Goal: Information Seeking & Learning: Learn about a topic

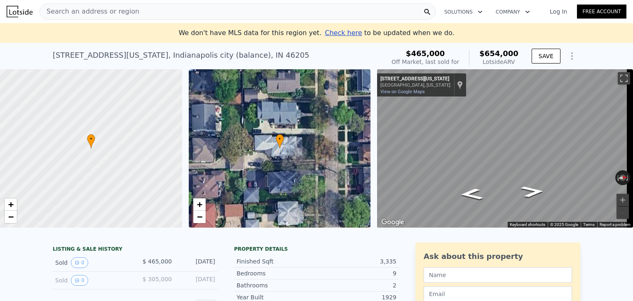
drag, startPoint x: 516, startPoint y: 62, endPoint x: 486, endPoint y: 66, distance: 30.3
click at [486, 66] on div "Lotside ARV" at bounding box center [498, 62] width 39 height 8
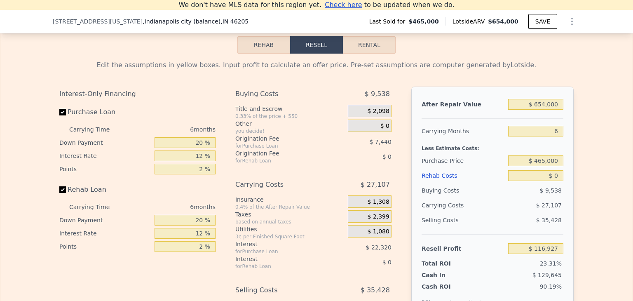
scroll to position [1035, 0]
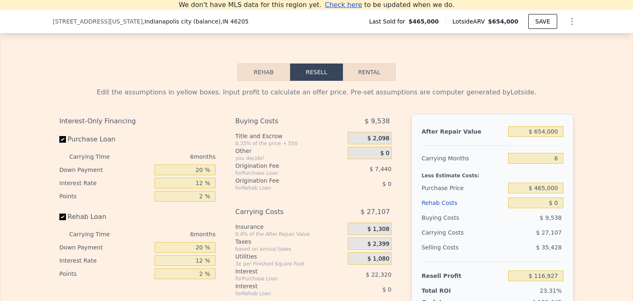
click at [269, 81] on button "Rehab" at bounding box center [263, 71] width 53 height 17
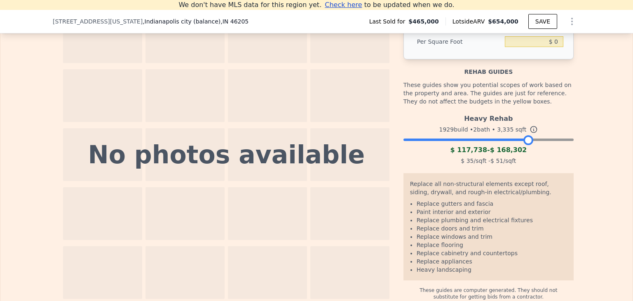
scroll to position [1140, 0]
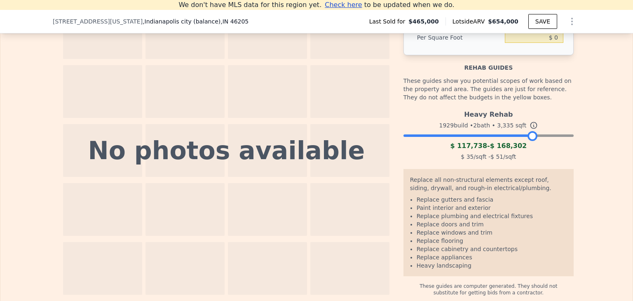
drag, startPoint x: 566, startPoint y: 139, endPoint x: 531, endPoint y: 145, distance: 35.8
click at [531, 141] on div at bounding box center [533, 136] width 10 height 10
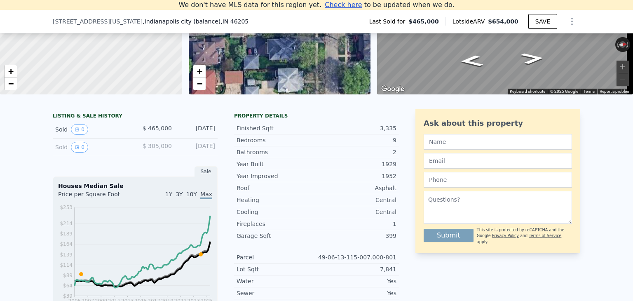
scroll to position [0, 0]
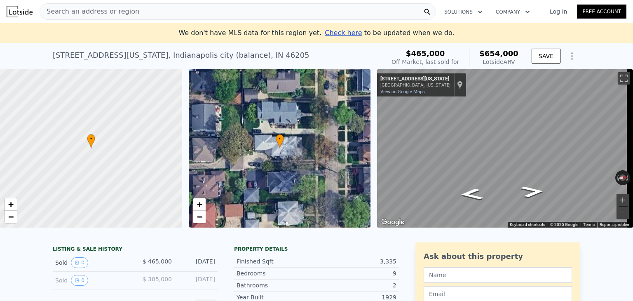
click at [567, 57] on icon "Show Options" at bounding box center [572, 56] width 10 height 10
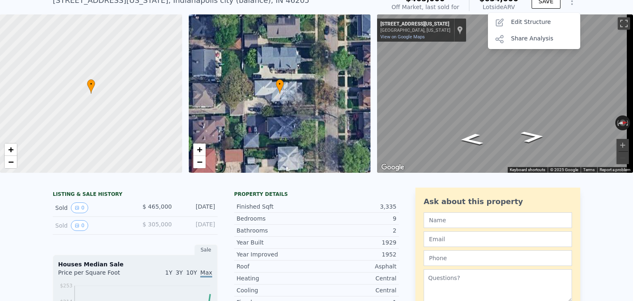
scroll to position [73, 0]
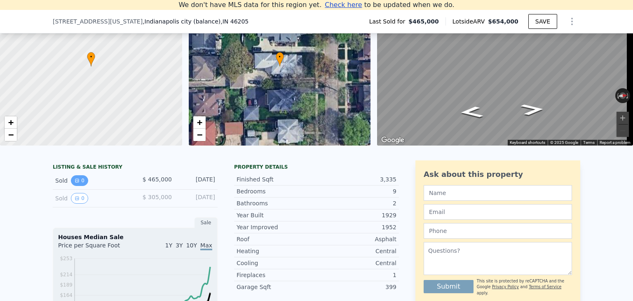
click at [79, 186] on button "0" at bounding box center [79, 180] width 17 height 11
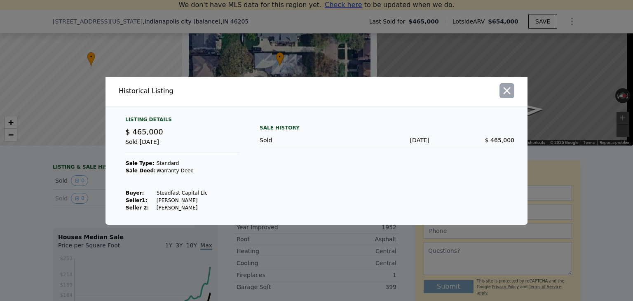
click at [504, 91] on icon "button" at bounding box center [507, 91] width 12 height 12
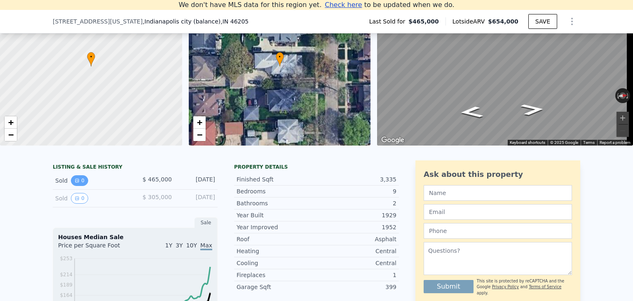
click at [76, 185] on button "0" at bounding box center [79, 180] width 17 height 11
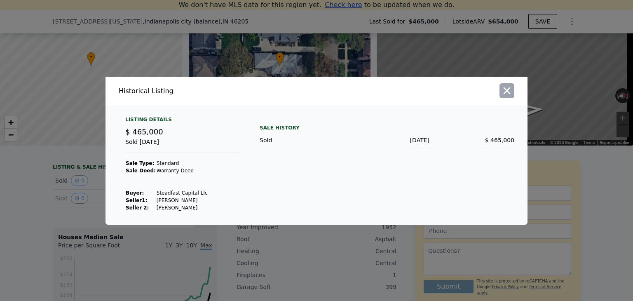
click at [505, 93] on icon "button" at bounding box center [507, 90] width 7 height 7
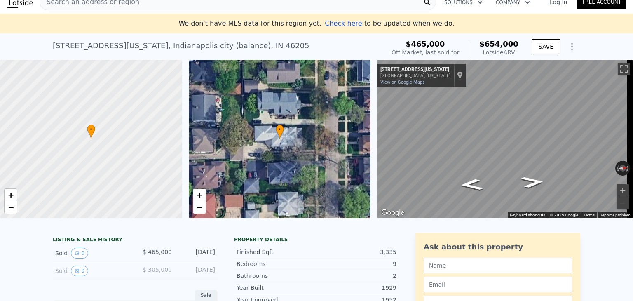
scroll to position [0, 0]
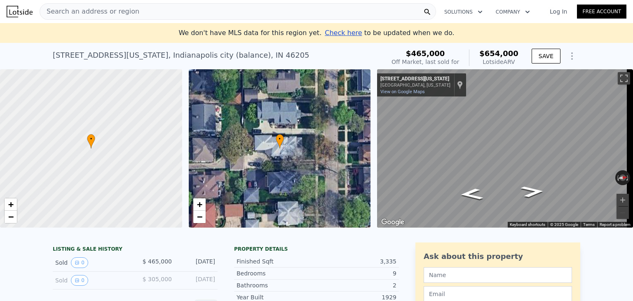
scroll to position [155, 0]
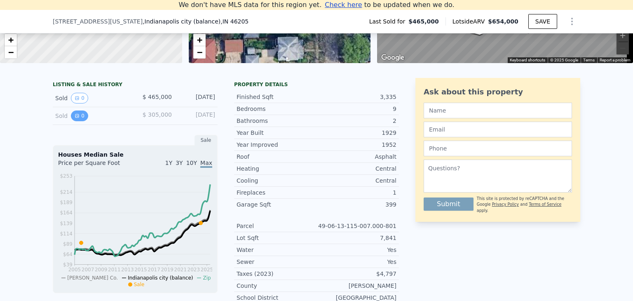
click at [75, 117] on icon "View historical data" at bounding box center [76, 115] width 3 height 3
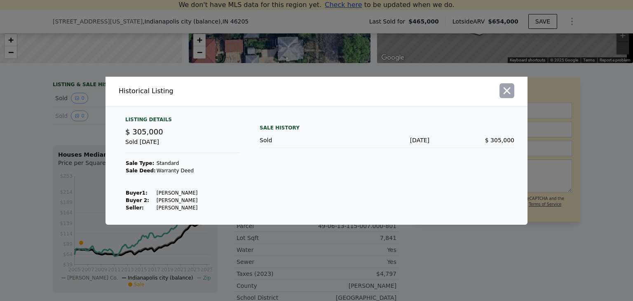
click at [511, 93] on icon "button" at bounding box center [507, 91] width 12 height 12
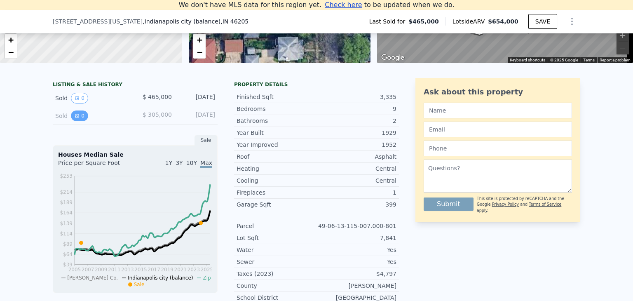
click at [77, 120] on button "0" at bounding box center [79, 115] width 17 height 11
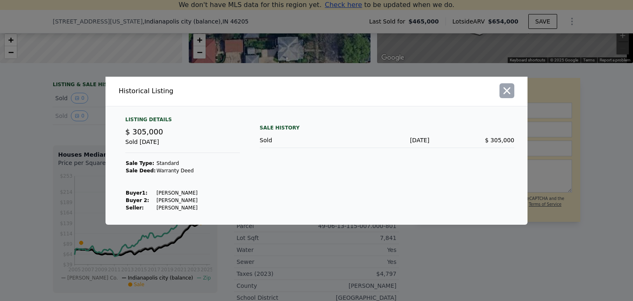
click at [503, 93] on icon "button" at bounding box center [507, 91] width 12 height 12
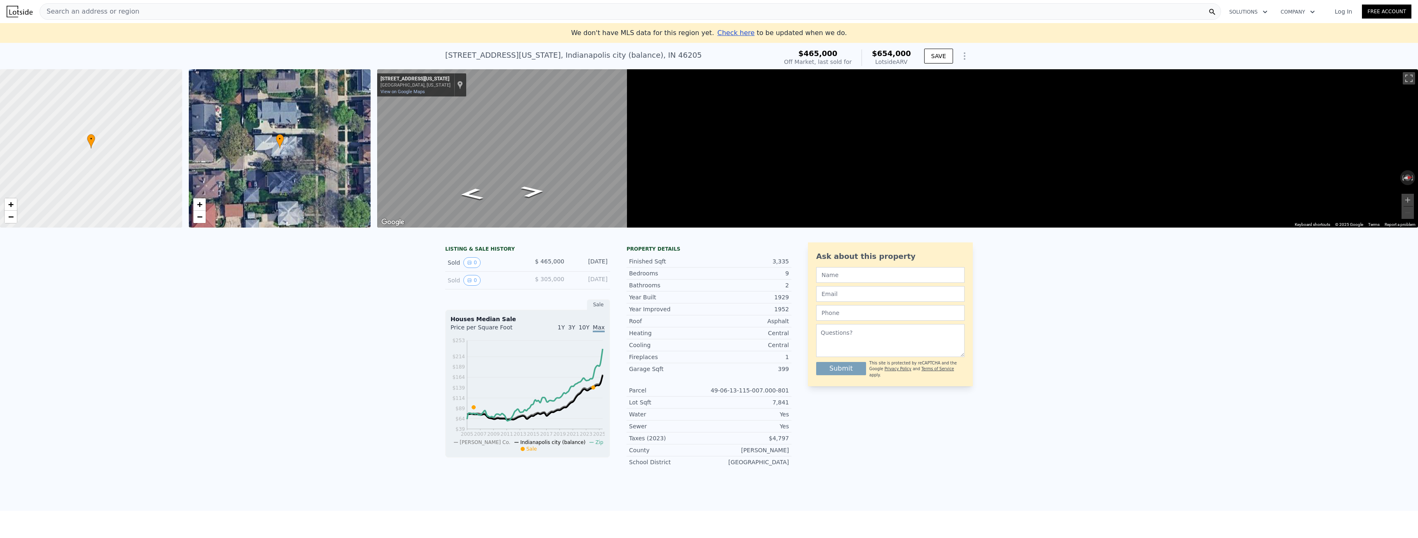
scroll to position [0, 3]
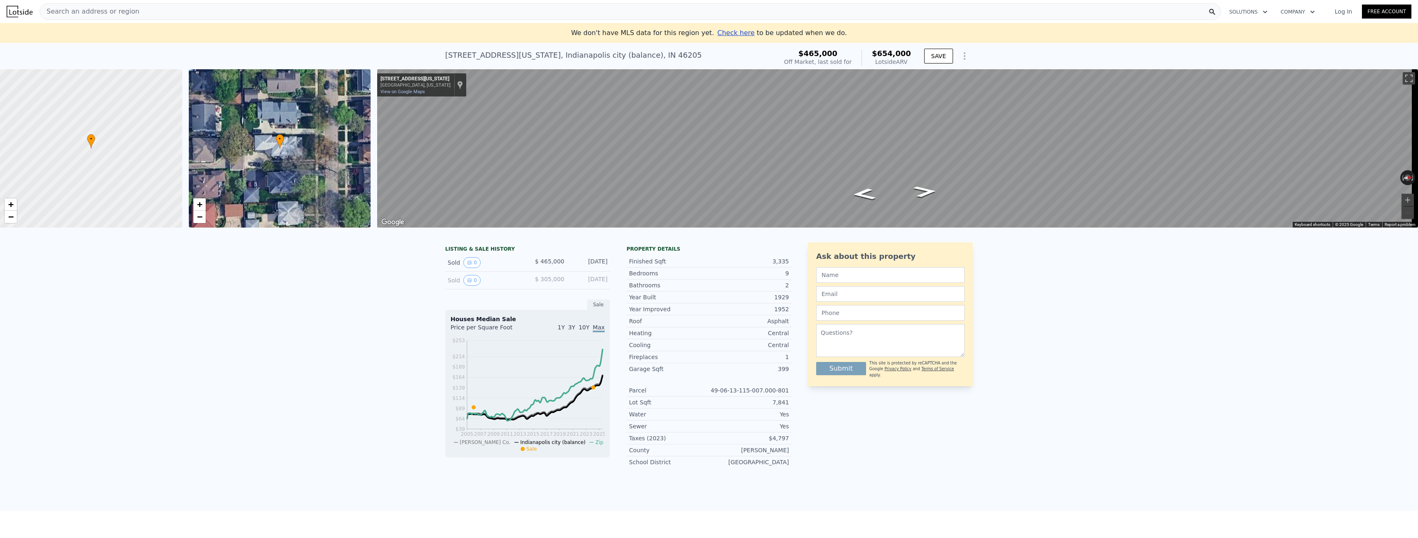
click at [76, 12] on span "Search an address or region" at bounding box center [89, 12] width 99 height 10
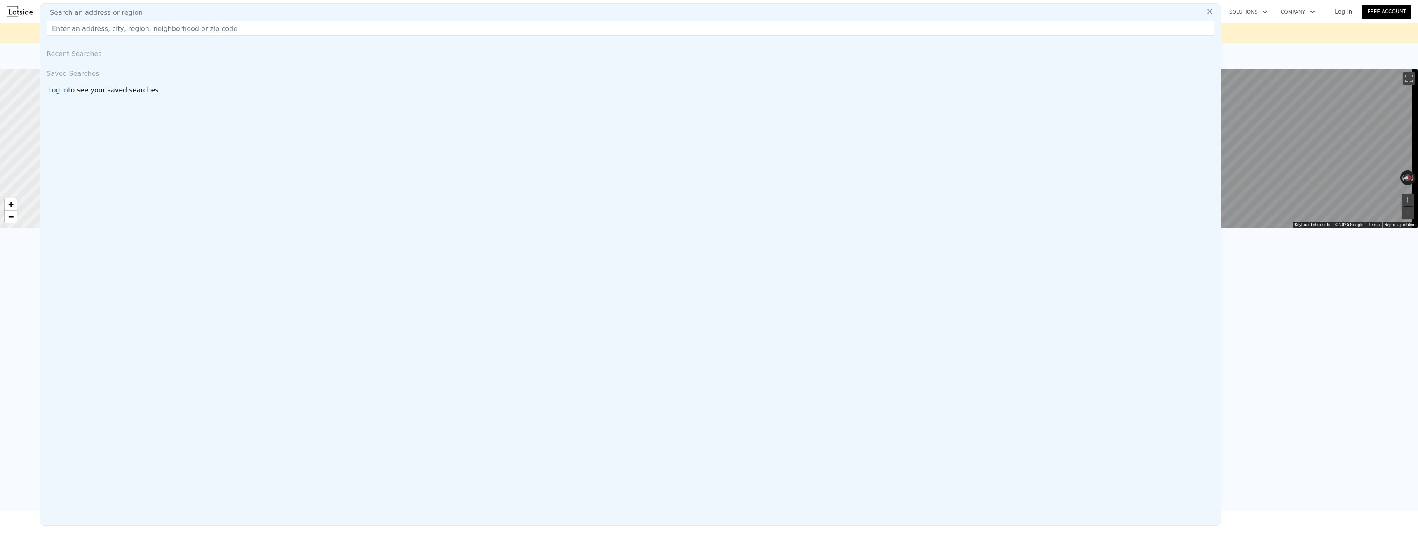
click at [99, 27] on input "text" at bounding box center [630, 28] width 1167 height 15
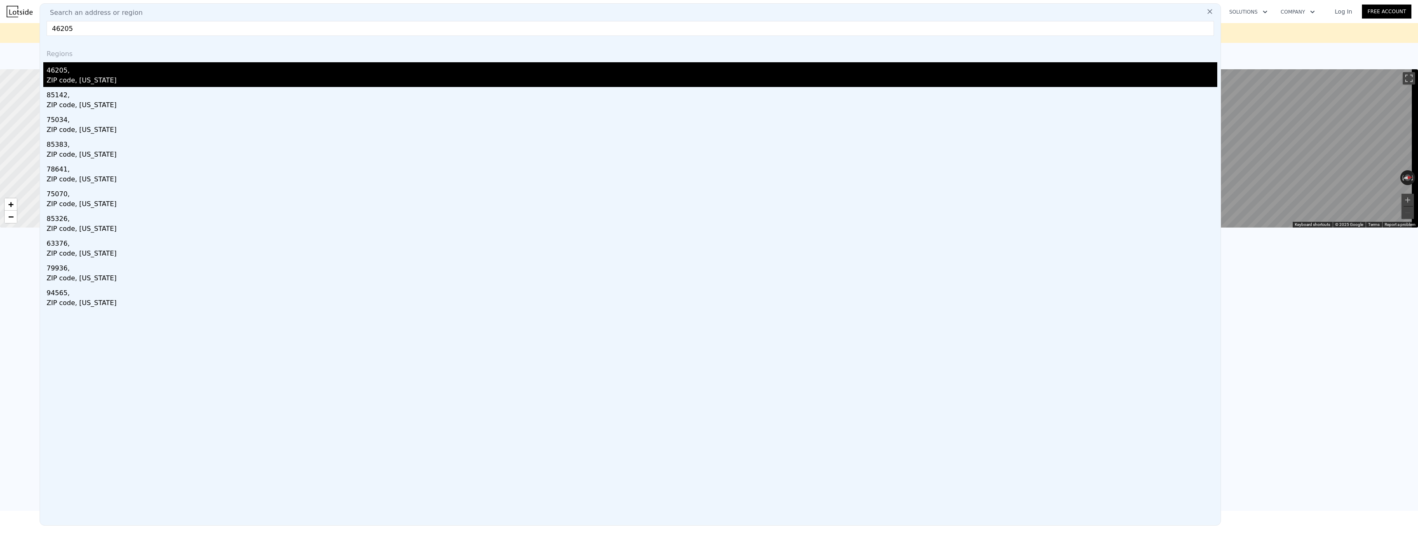
type input "46205"
click at [96, 65] on div "46205," at bounding box center [632, 68] width 1171 height 13
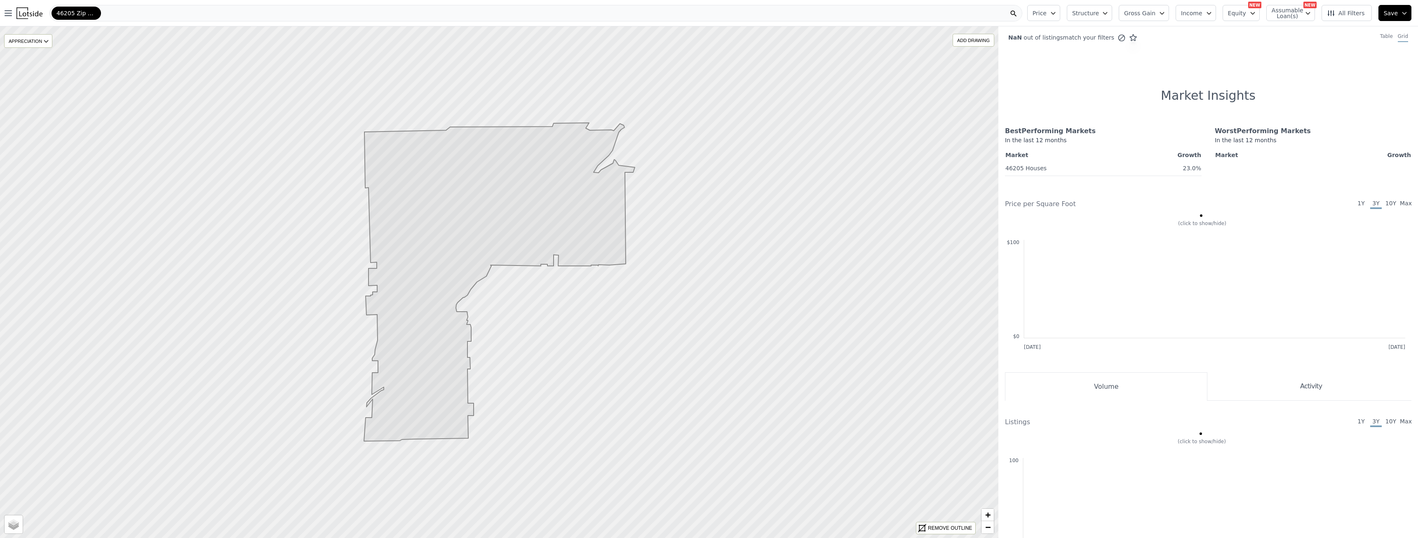
click at [633, 14] on icon "button" at bounding box center [1162, 13] width 7 height 7
click at [633, 14] on span "Structure" at bounding box center [1085, 13] width 26 height 8
click at [633, 12] on button "Income" at bounding box center [1195, 13] width 40 height 16
click at [633, 13] on span "Equity" at bounding box center [1237, 13] width 18 height 8
click at [633, 13] on span "Assumable Loan(s)" at bounding box center [1284, 13] width 26 height 12
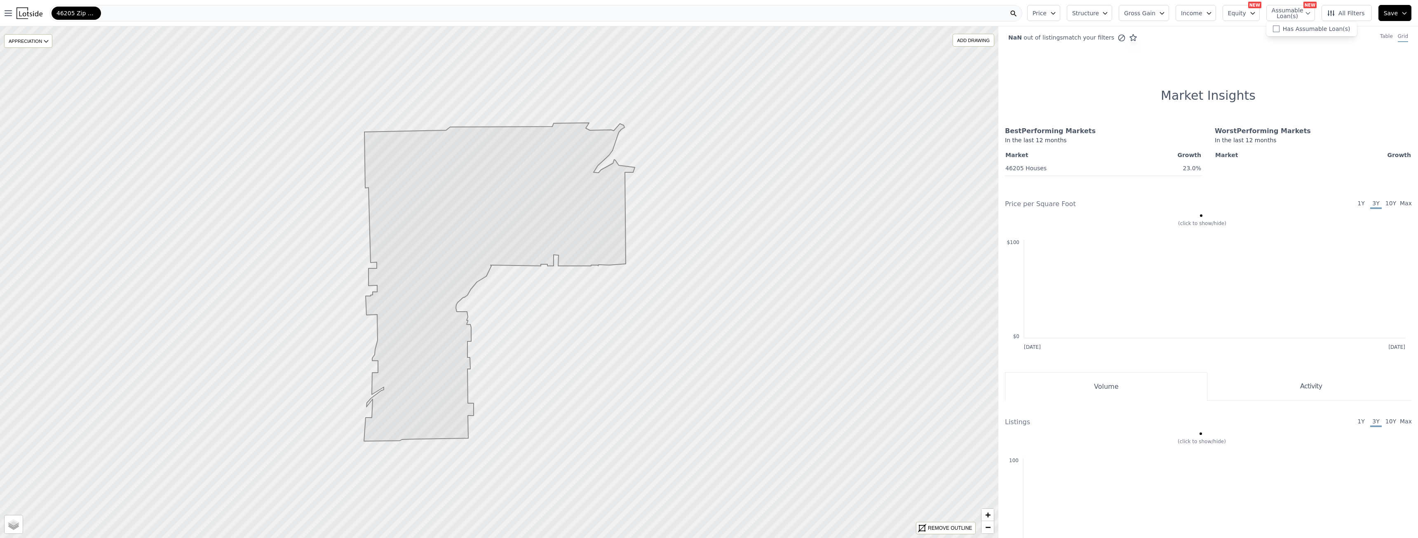
click at [633, 15] on icon "button" at bounding box center [1053, 13] width 7 height 7
click at [633, 121] on span "Max" at bounding box center [1132, 123] width 14 height 10
click at [633, 183] on button "$700K" at bounding box center [1127, 186] width 52 height 15
click at [633, 125] on button "Max $700K" at bounding box center [1124, 122] width 56 height 15
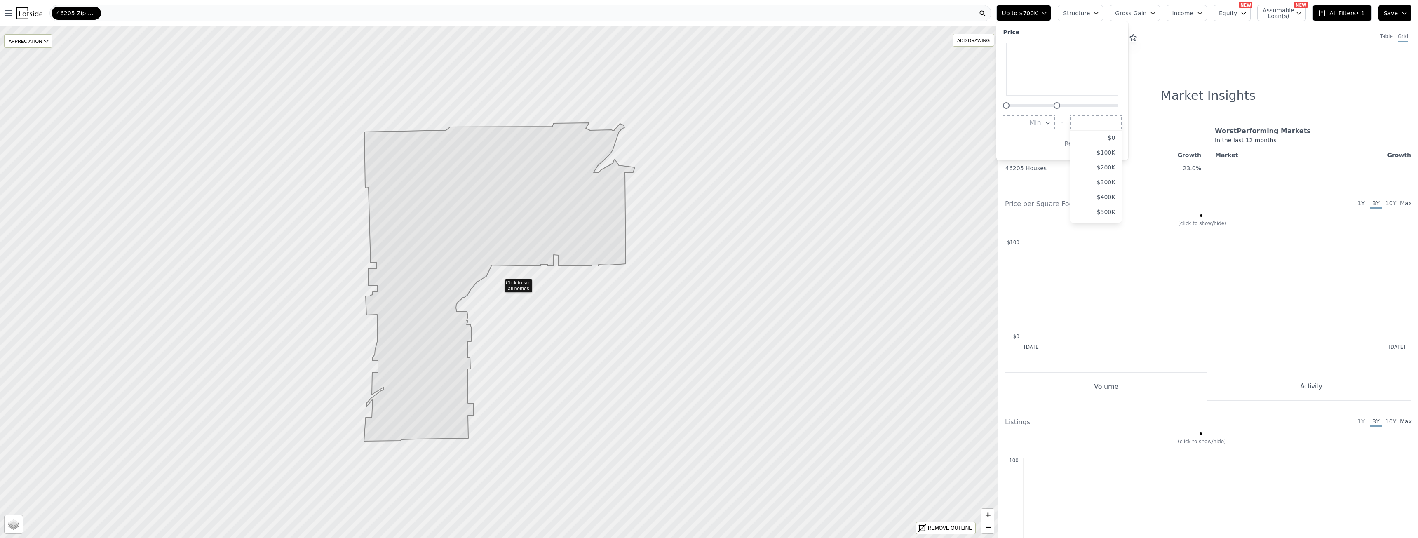
click at [633, 124] on button "Min" at bounding box center [1029, 122] width 52 height 15
click at [633, 167] on button "$200K" at bounding box center [1026, 167] width 47 height 15
click at [633, 121] on button "Max $700K" at bounding box center [1093, 122] width 56 height 15
click at [633, 182] on button "$600K" at bounding box center [1089, 182] width 49 height 15
click at [633, 143] on button "Apply" at bounding box center [1098, 143] width 26 height 13
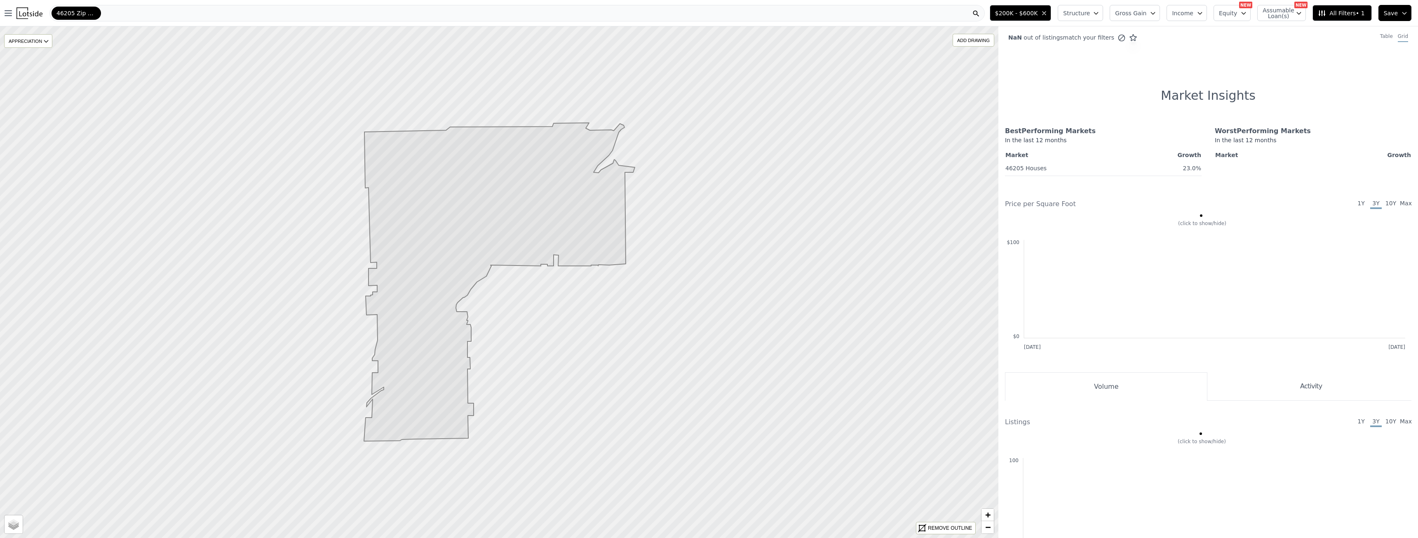
click at [633, 16] on icon "button" at bounding box center [1096, 13] width 7 height 7
click at [633, 53] on div "Houses" at bounding box center [1084, 56] width 40 height 27
click at [633, 11] on icon "button" at bounding box center [1152, 13] width 7 height 7
click at [633, 10] on span "Income" at bounding box center [1182, 13] width 21 height 8
click at [633, 12] on span "Equity" at bounding box center [1228, 13] width 18 height 8
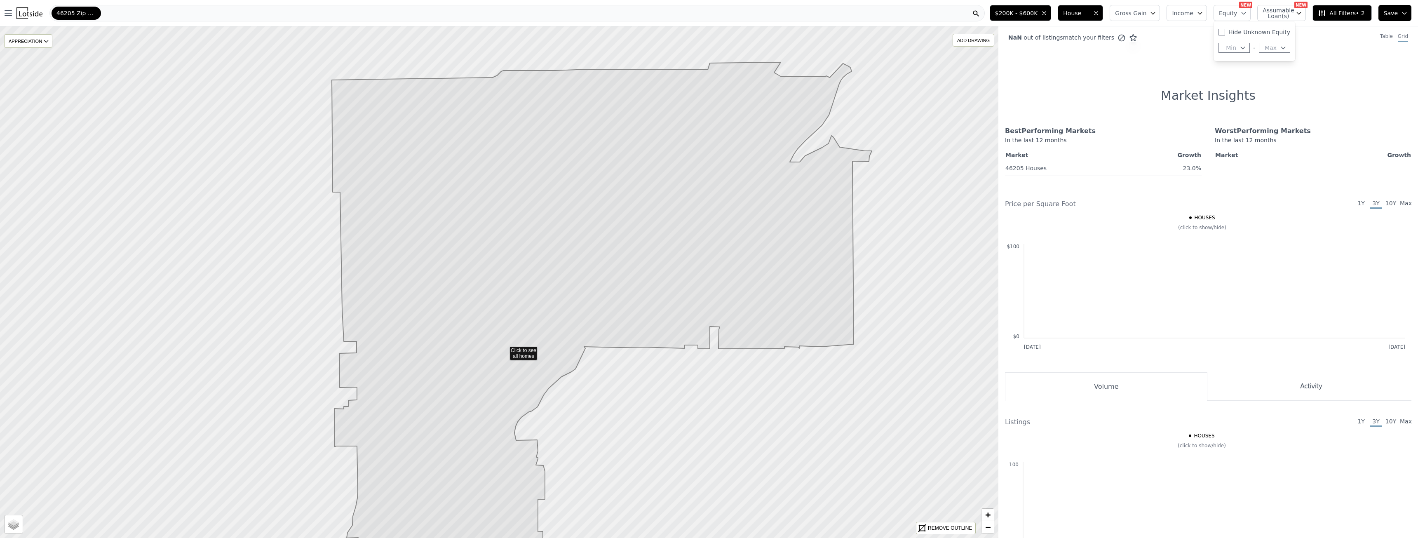
drag, startPoint x: 573, startPoint y: 216, endPoint x: 578, endPoint y: 283, distance: 67.8
click at [578, 283] on icon at bounding box center [602, 359] width 540 height 595
click at [633, 12] on span "All Filters • 2" at bounding box center [1341, 13] width 47 height 8
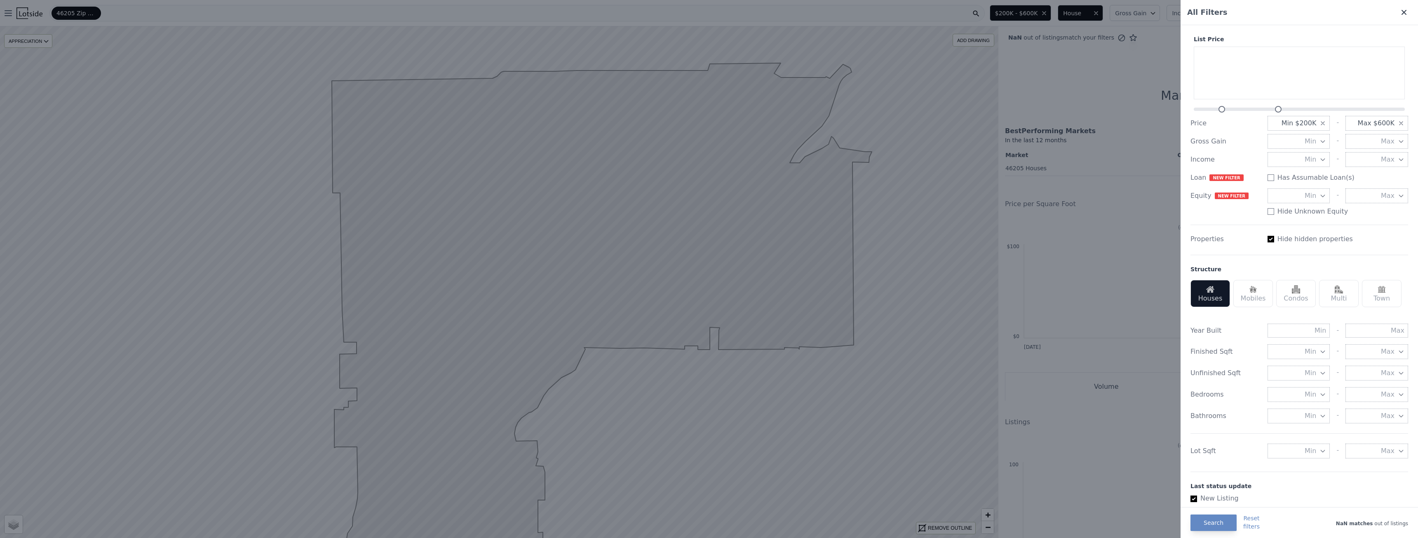
click at [633, 10] on icon at bounding box center [1404, 12] width 8 height 8
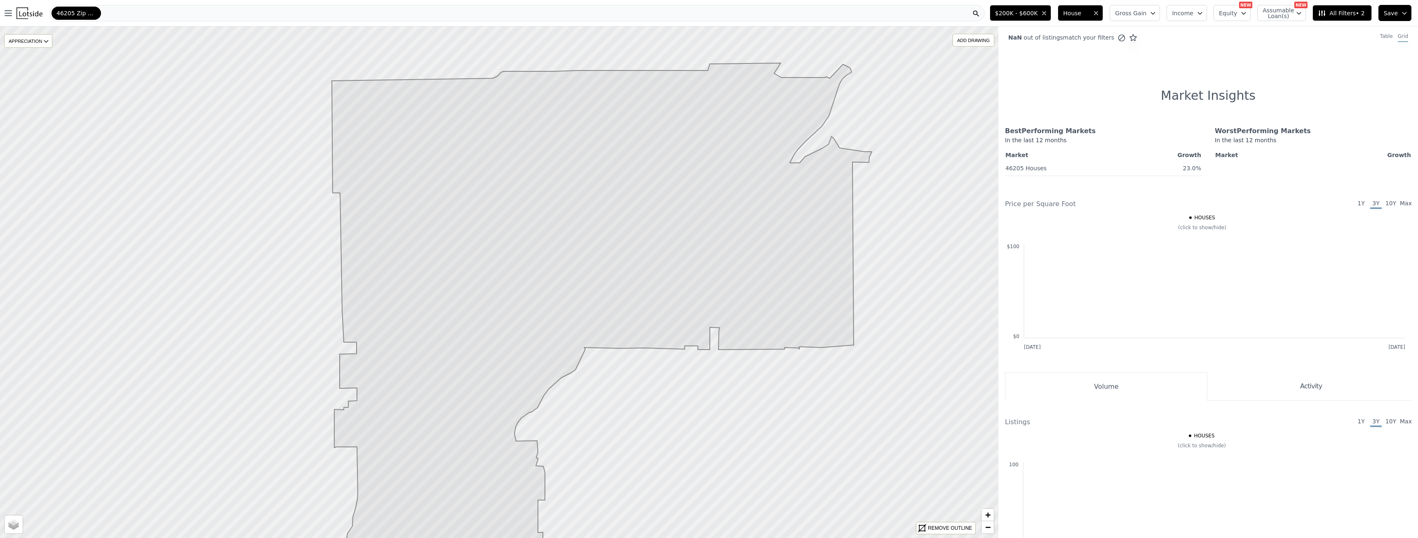
click at [85, 9] on span "46205 Zip Code" at bounding box center [76, 13] width 40 height 8
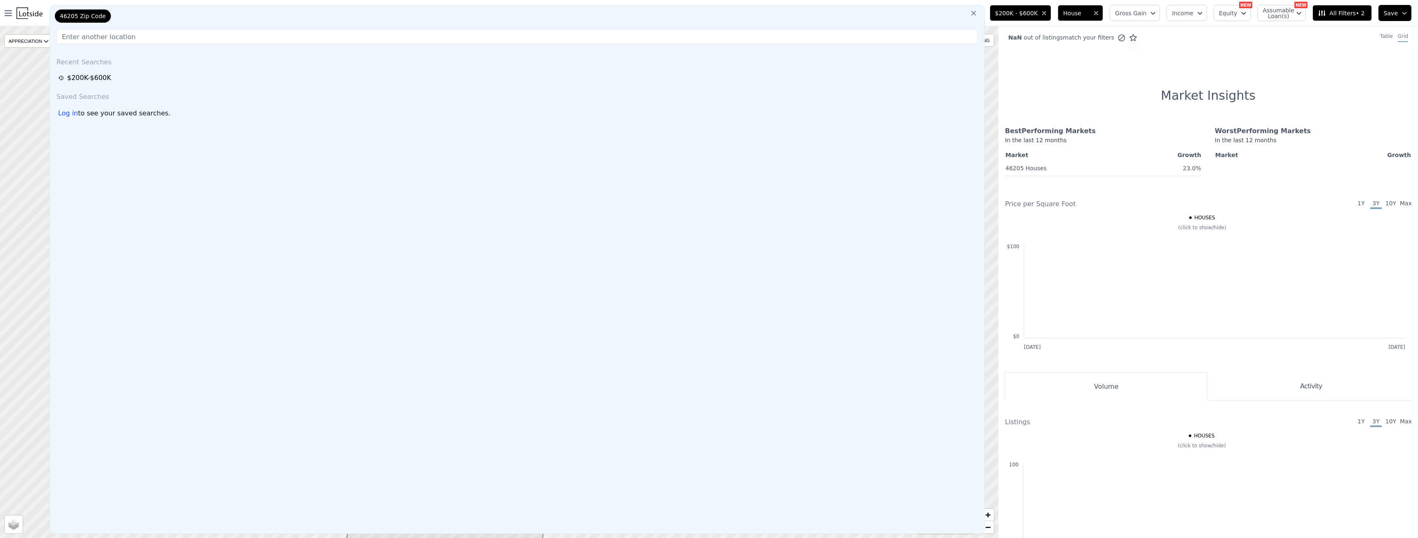
click at [633, 10] on icon at bounding box center [973, 13] width 8 height 8
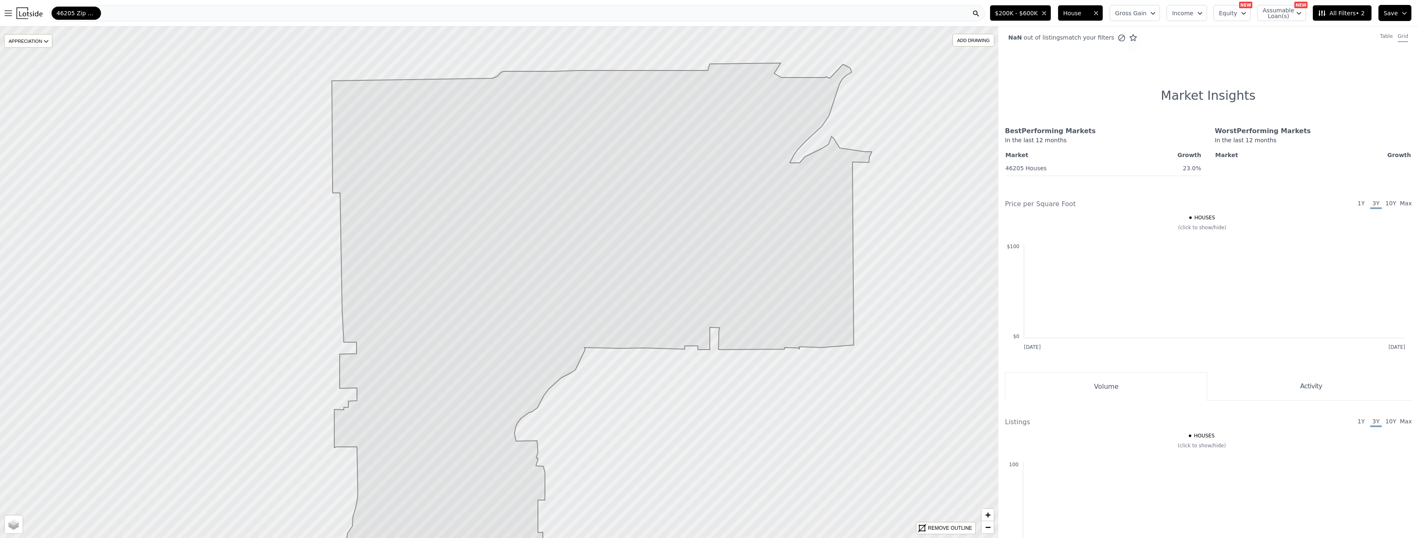
click at [28, 12] on img at bounding box center [29, 13] width 26 height 12
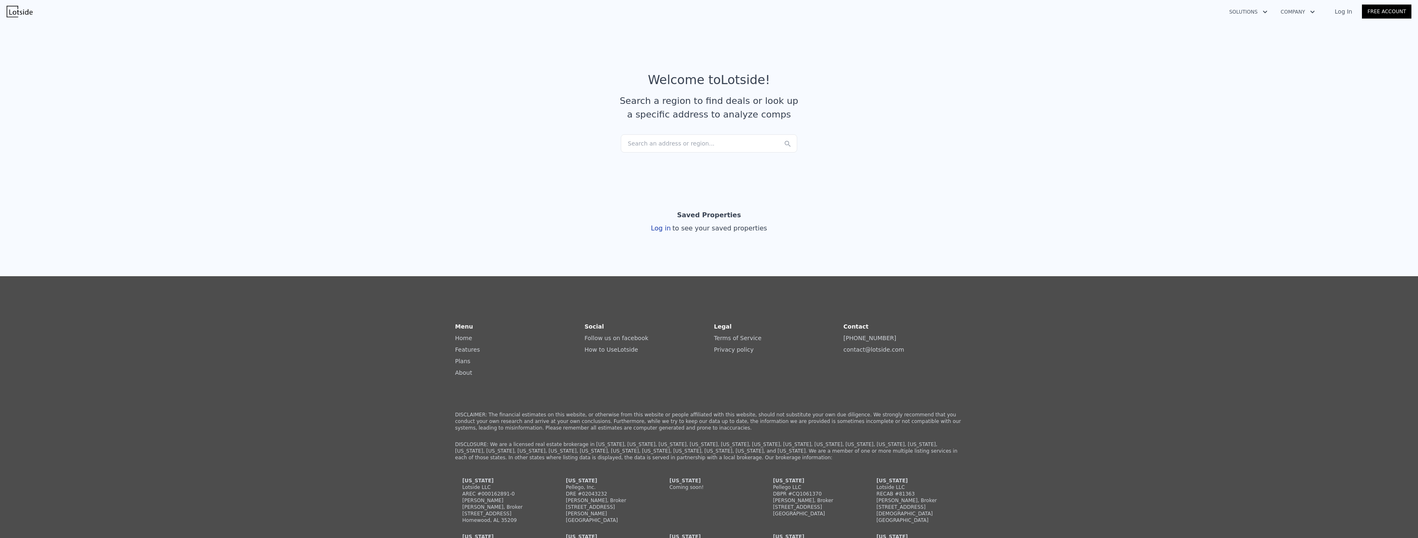
click at [633, 140] on div "Search an address or region..." at bounding box center [709, 143] width 176 height 18
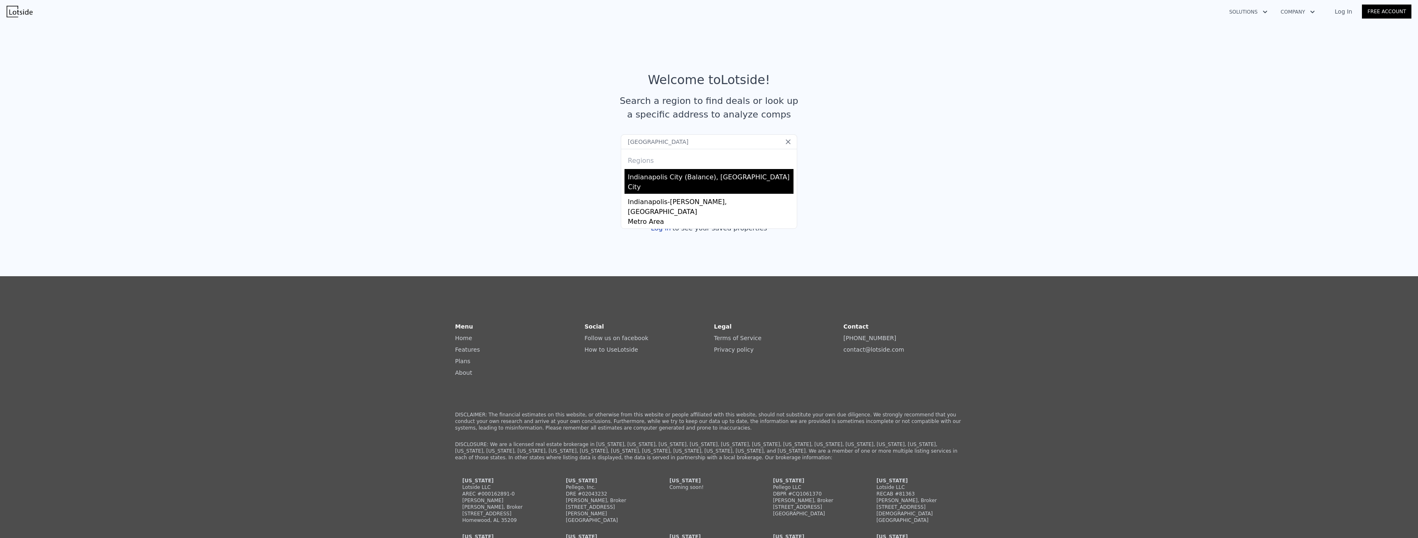
type input "[GEOGRAPHIC_DATA]"
click at [633, 184] on div "City" at bounding box center [711, 188] width 166 height 12
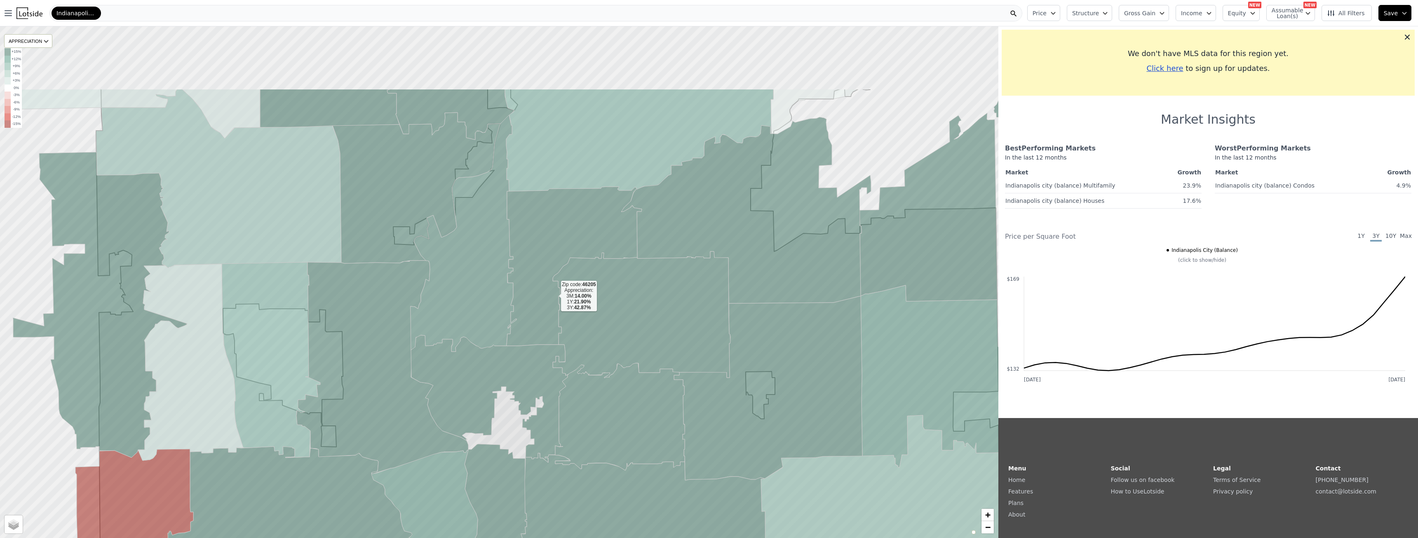
drag, startPoint x: 554, startPoint y: 181, endPoint x: 554, endPoint y: 296, distance: 114.2
click at [554, 296] on icon at bounding box center [574, 266] width 135 height 159
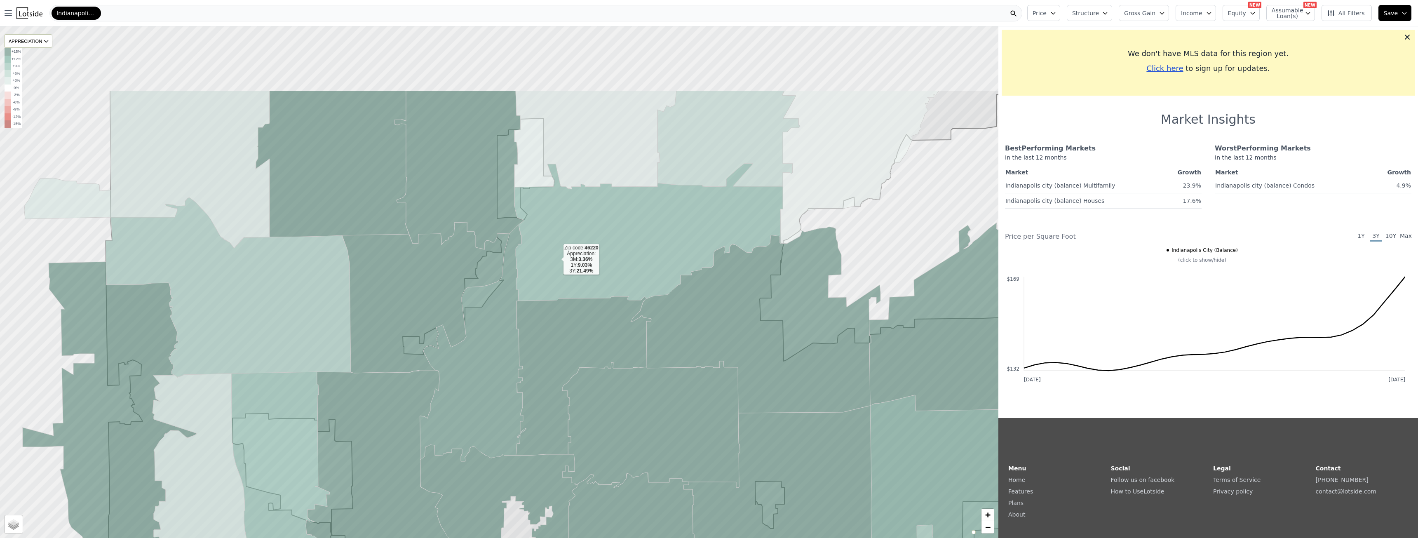
drag, startPoint x: 557, startPoint y: 143, endPoint x: 557, endPoint y: 259, distance: 115.8
click at [557, 259] on icon at bounding box center [648, 232] width 268 height 137
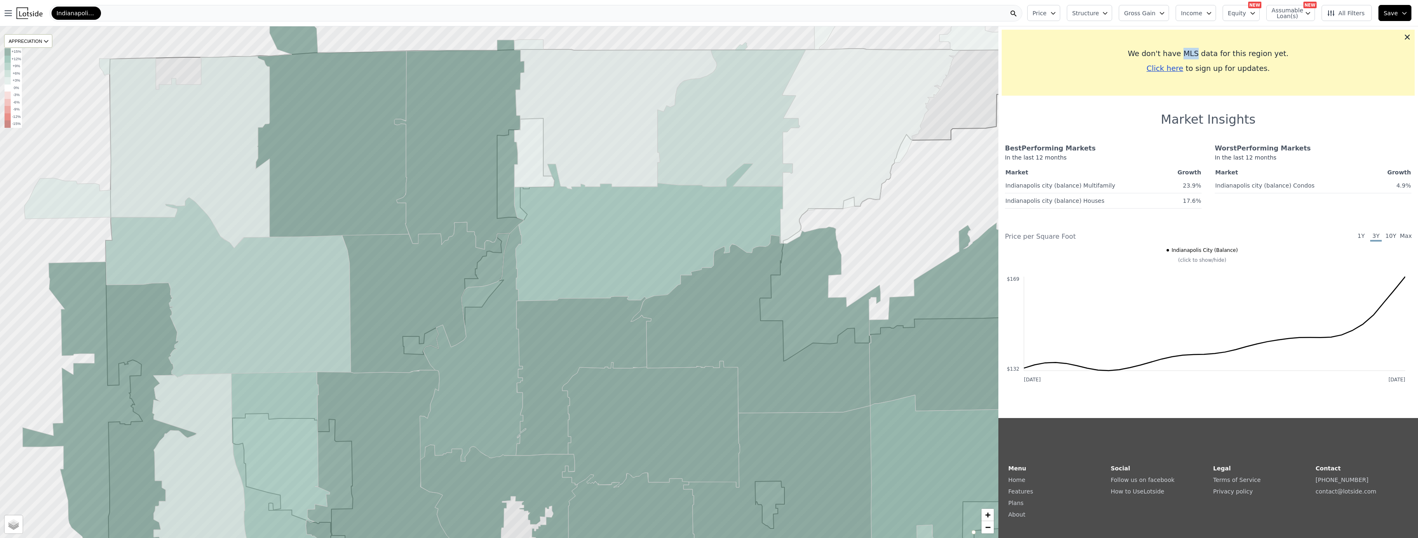
drag, startPoint x: 1185, startPoint y: 53, endPoint x: 1198, endPoint y: 54, distance: 13.2
click at [633, 54] on div "We don't have MLS data for this region yet." at bounding box center [1208, 54] width 400 height 12
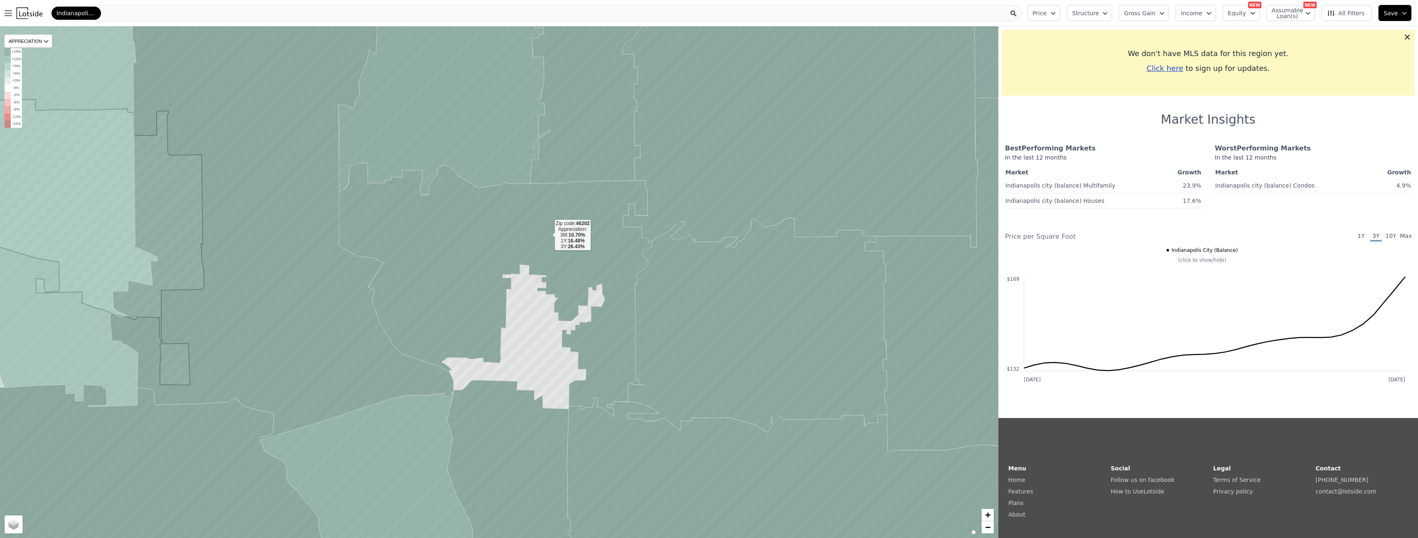
click at [548, 235] on icon at bounding box center [495, 289] width 313 height 254
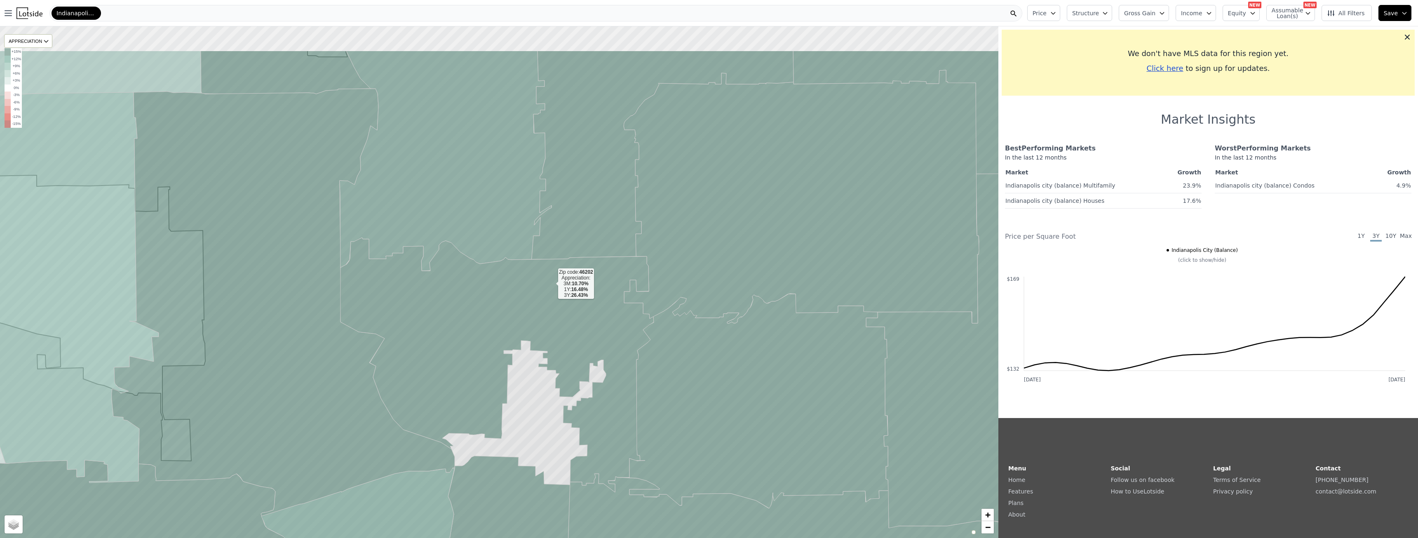
drag, startPoint x: 550, startPoint y: 207, endPoint x: 551, endPoint y: 283, distance: 75.8
click at [551, 283] on icon at bounding box center [496, 365] width 313 height 254
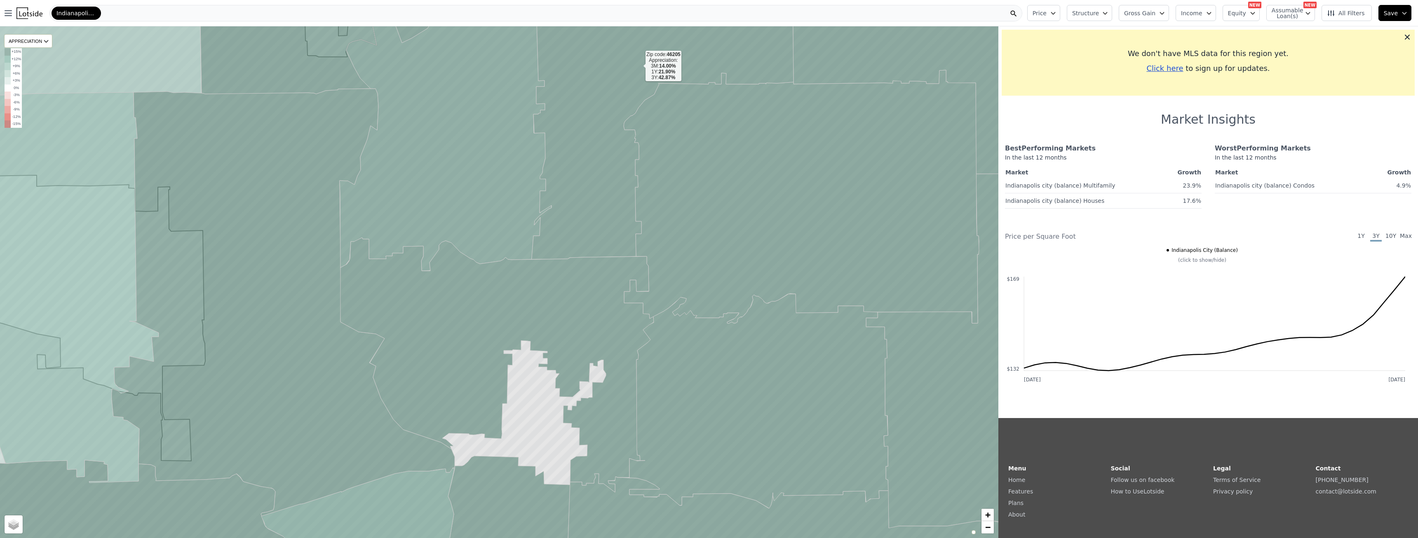
click at [559, 202] on icon at bounding box center [667, 117] width 271 height 284
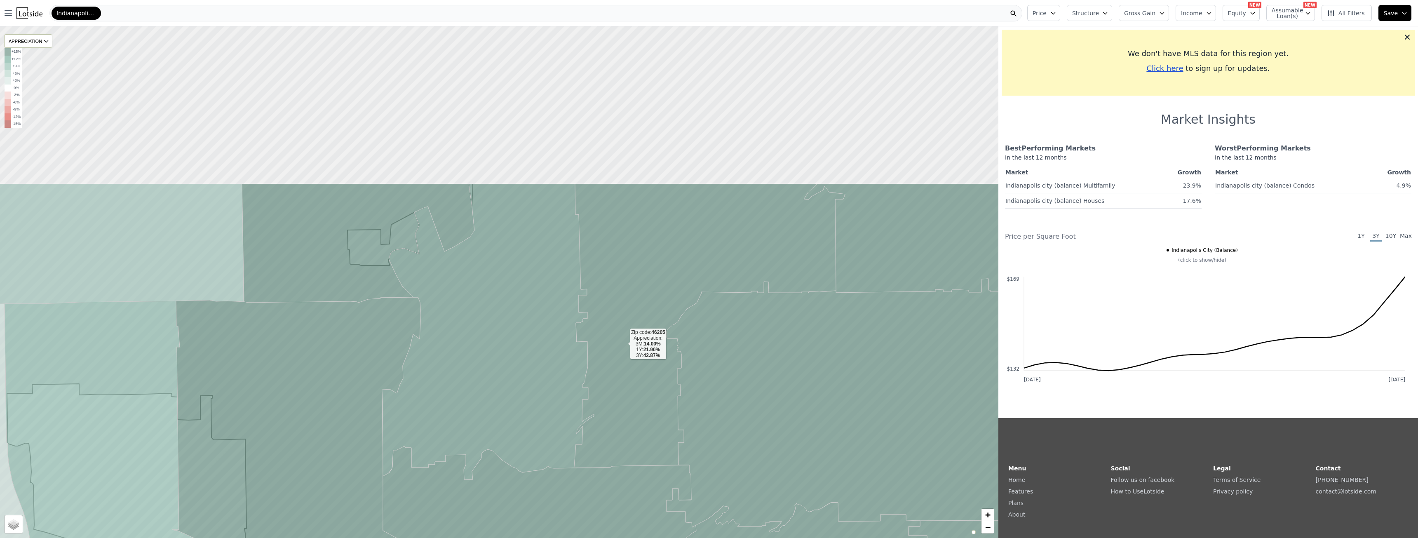
drag, startPoint x: 581, startPoint y: 135, endPoint x: 624, endPoint y: 343, distance: 212.8
click at [624, 343] on icon at bounding box center [709, 325] width 271 height 284
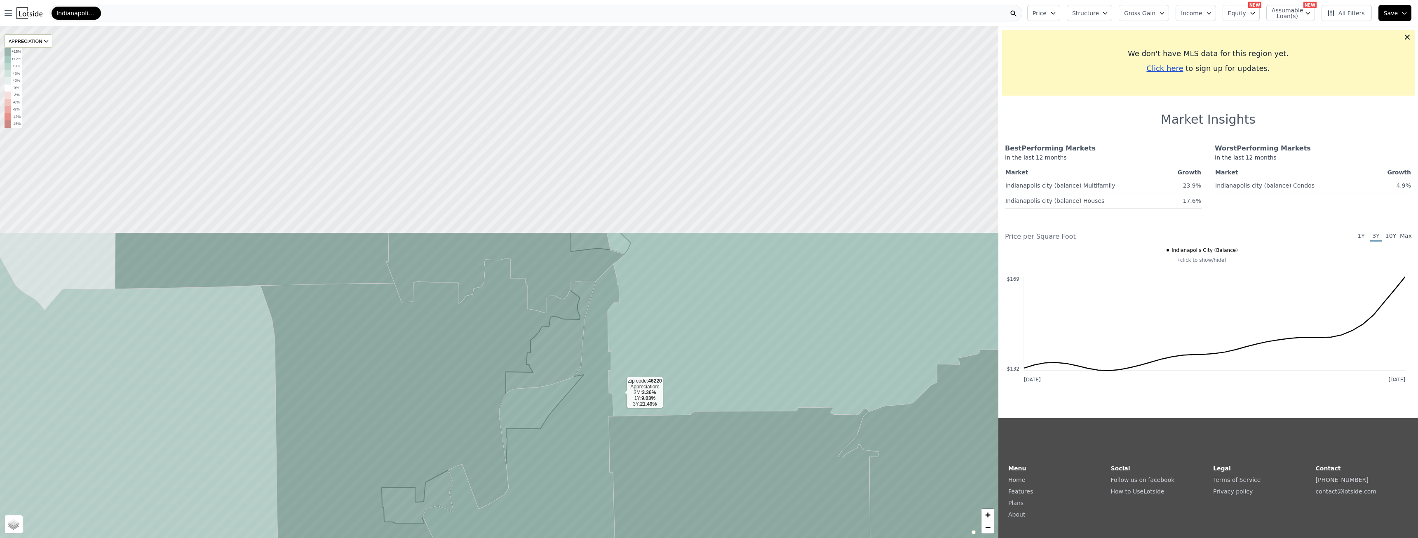
drag, startPoint x: 585, startPoint y: 132, endPoint x: 621, endPoint y: 397, distance: 267.4
click at [621, 397] on icon at bounding box center [870, 324] width 526 height 184
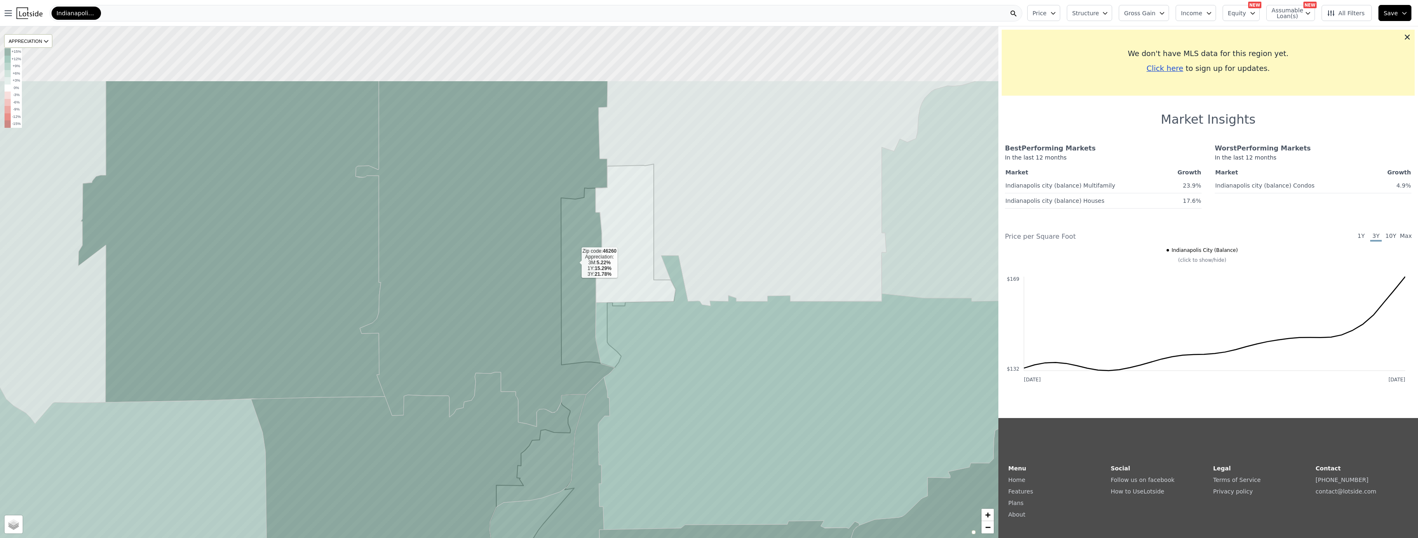
drag, startPoint x: 586, startPoint y: 156, endPoint x: 575, endPoint y: 264, distance: 108.2
click at [575, 264] on icon at bounding box center [485, 254] width 259 height 346
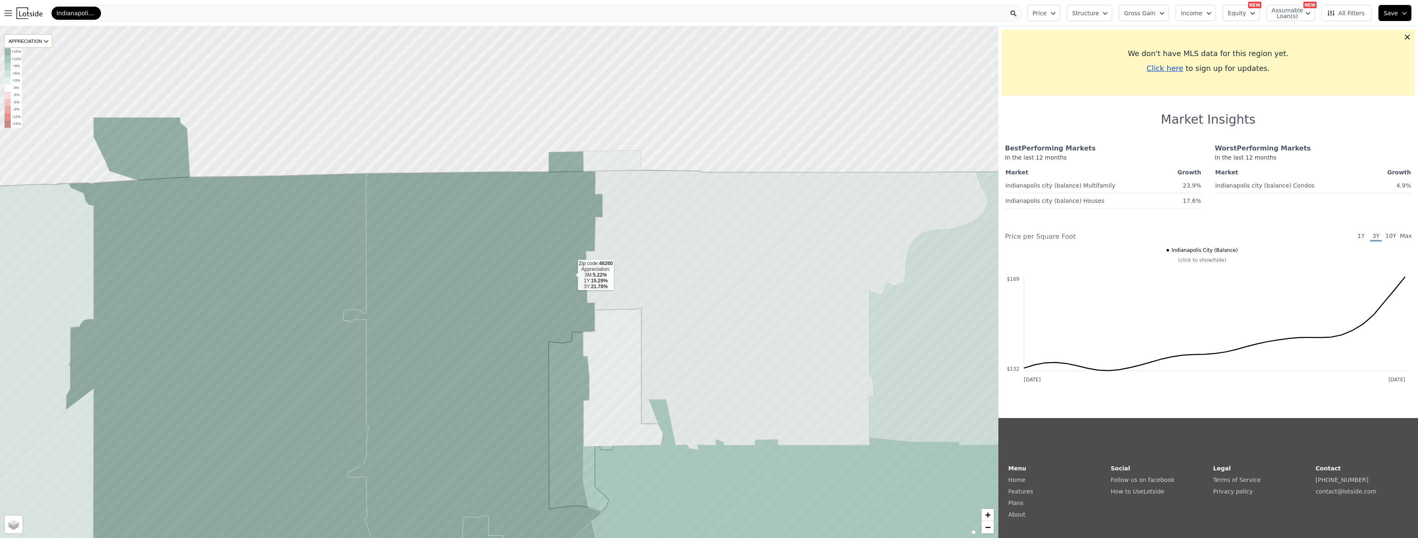
drag, startPoint x: 586, startPoint y: 118, endPoint x: 560, endPoint y: 338, distance: 221.6
click at [560, 338] on icon at bounding box center [472, 360] width 259 height 419
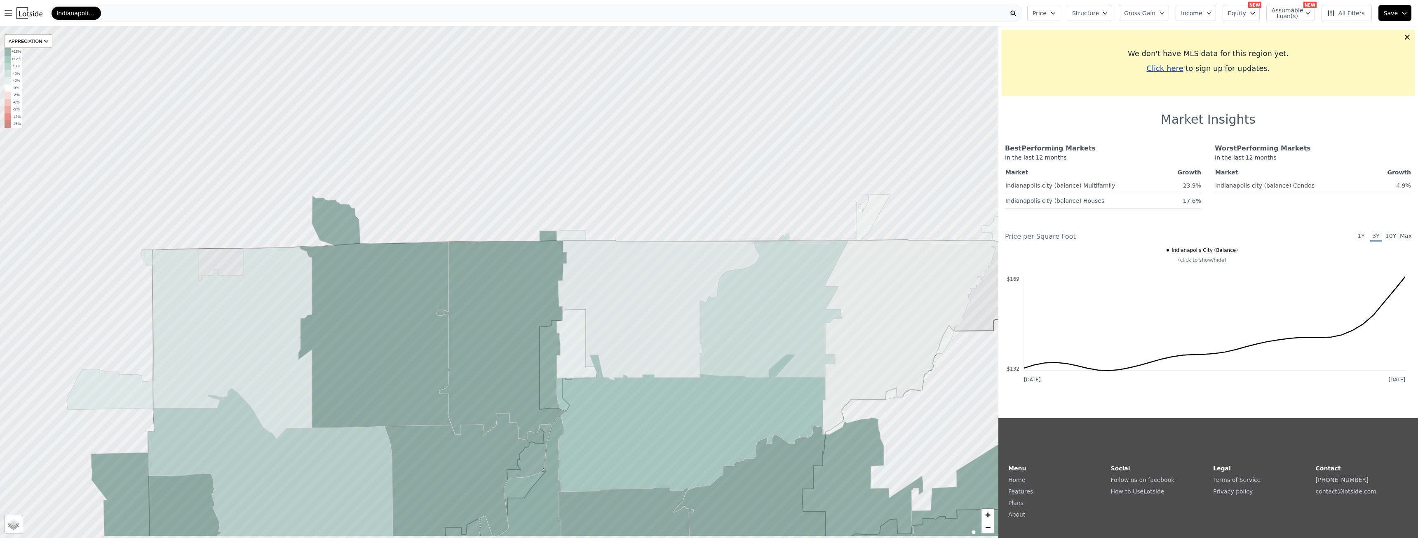
drag, startPoint x: 565, startPoint y: 221, endPoint x: 558, endPoint y: 168, distance: 53.7
click at [558, 168] on div at bounding box center [499, 282] width 1198 height 614
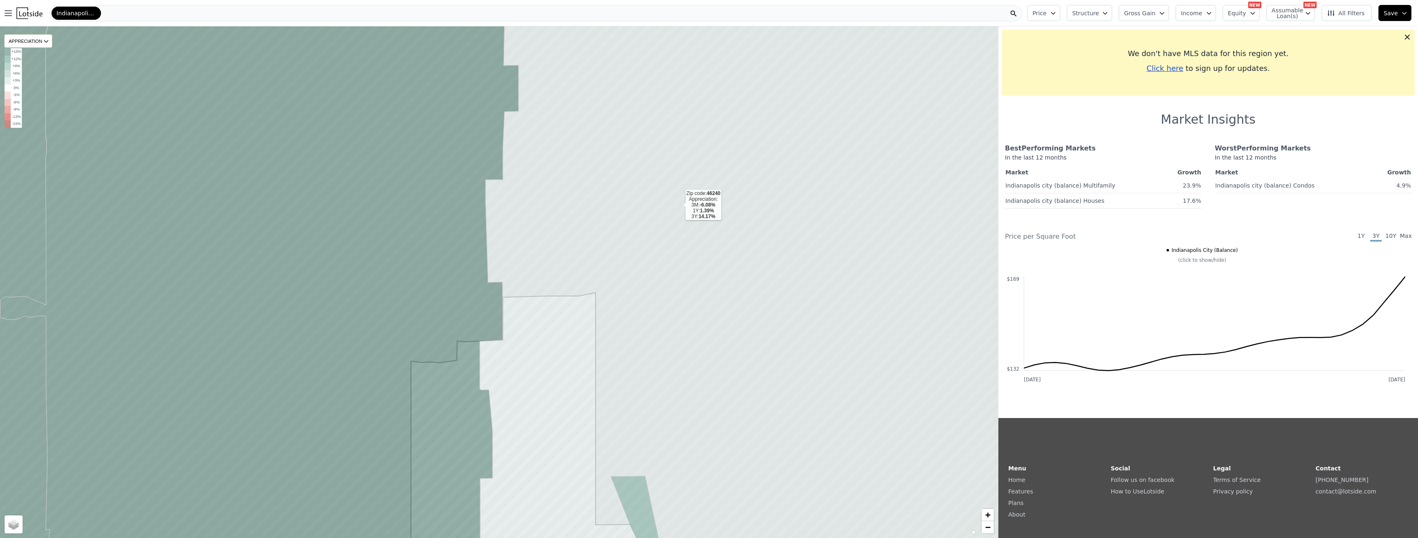
click at [679, 205] on icon at bounding box center [789, 278] width 619 height 598
